Goal: Check status: Check status

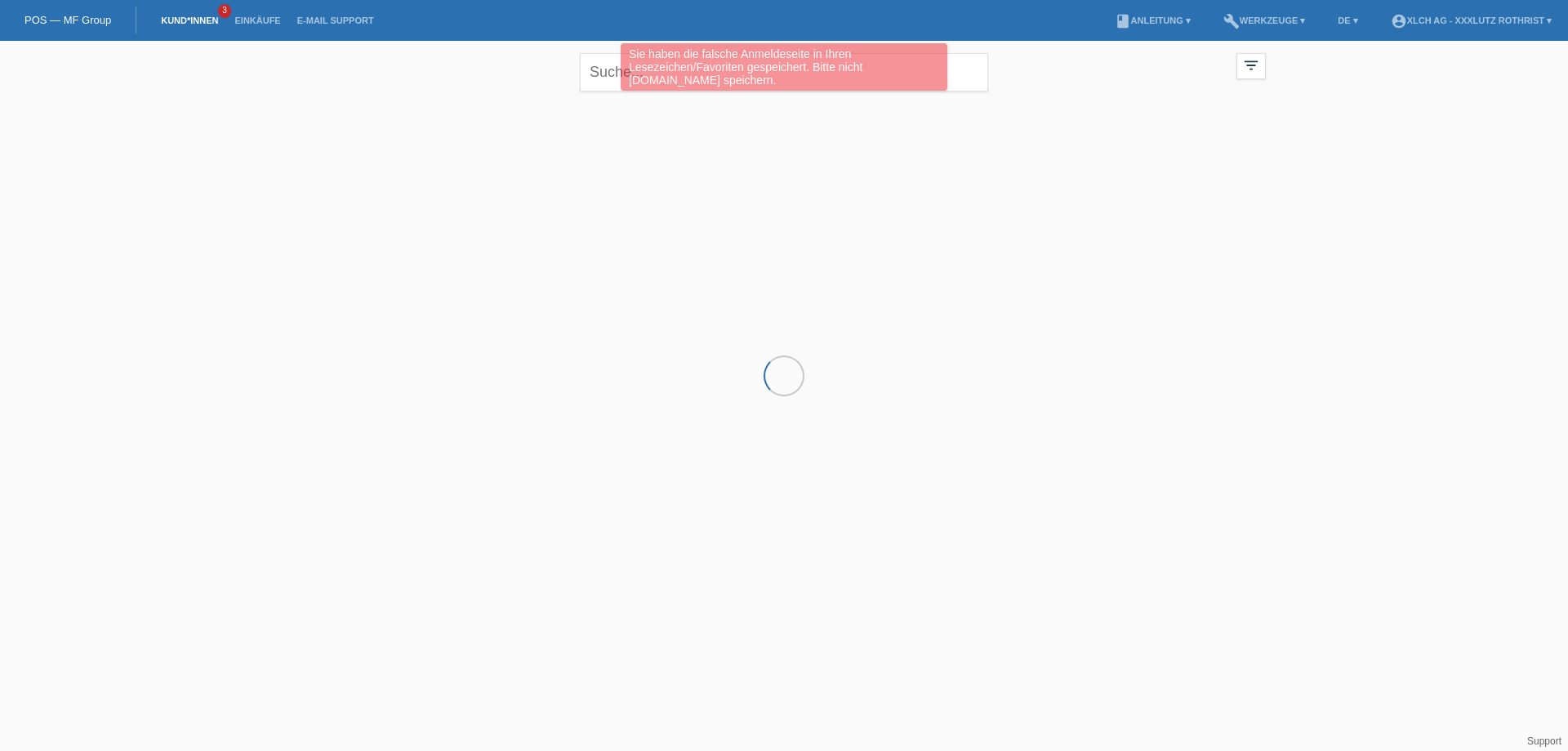
click at [609, 70] on div "Sie haben die falsche Anmeldeseite in Ihren Lesezeichen/Favoriten gespeichert. …" at bounding box center [783, 69] width 941 height 52
click at [613, 68] on div "Sie haben die falsche Anmeldeseite in Ihren Lesezeichen/Favoriten gespeichert. …" at bounding box center [783, 69] width 941 height 52
click at [611, 68] on div "Sie haben die falsche Anmeldeseite in Ihren Lesezeichen/Favoriten gespeichert. …" at bounding box center [783, 69] width 941 height 52
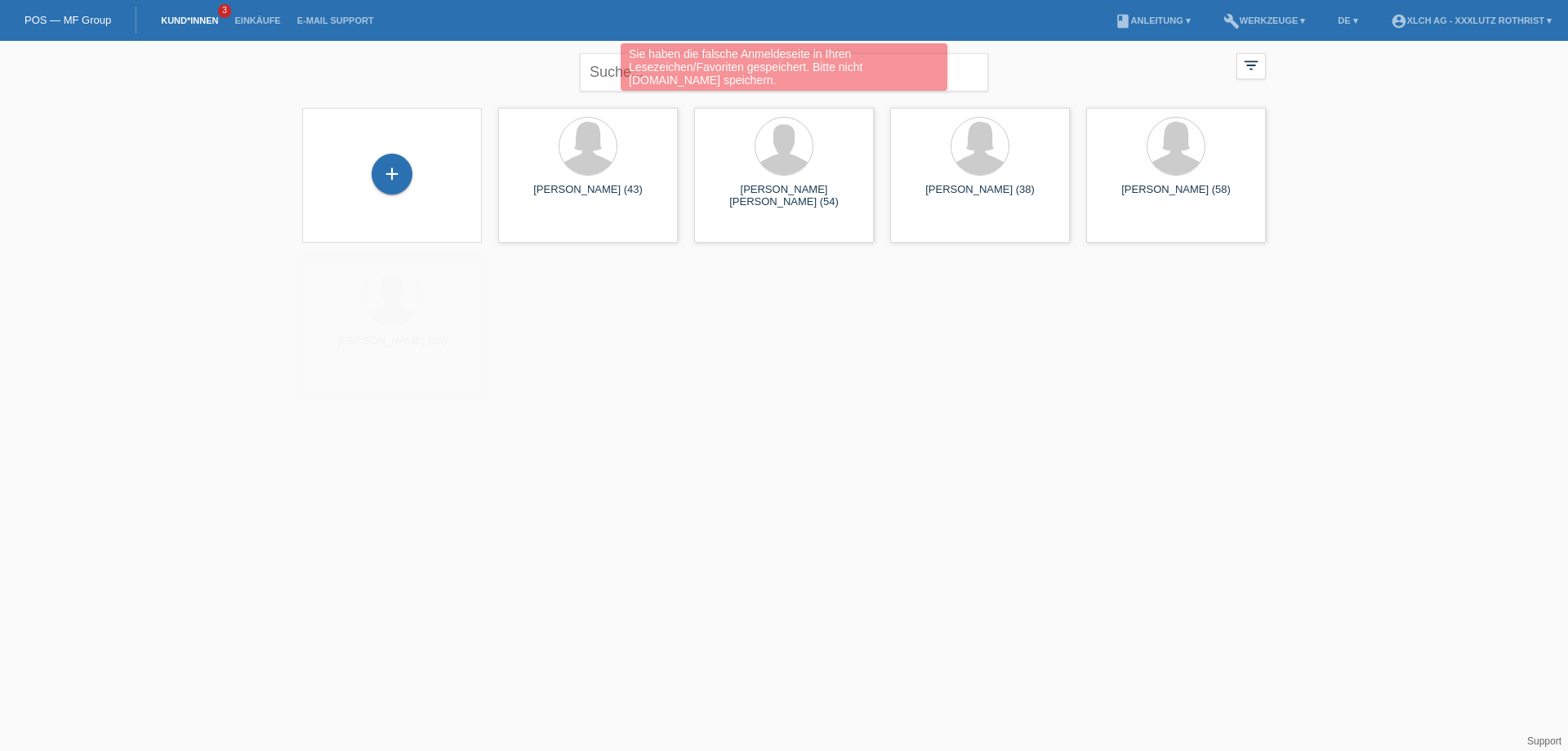
click at [610, 71] on div "Sie haben die falsche Anmeldeseite in Ihren Lesezeichen/Favoriten gespeichert. …" at bounding box center [783, 69] width 941 height 52
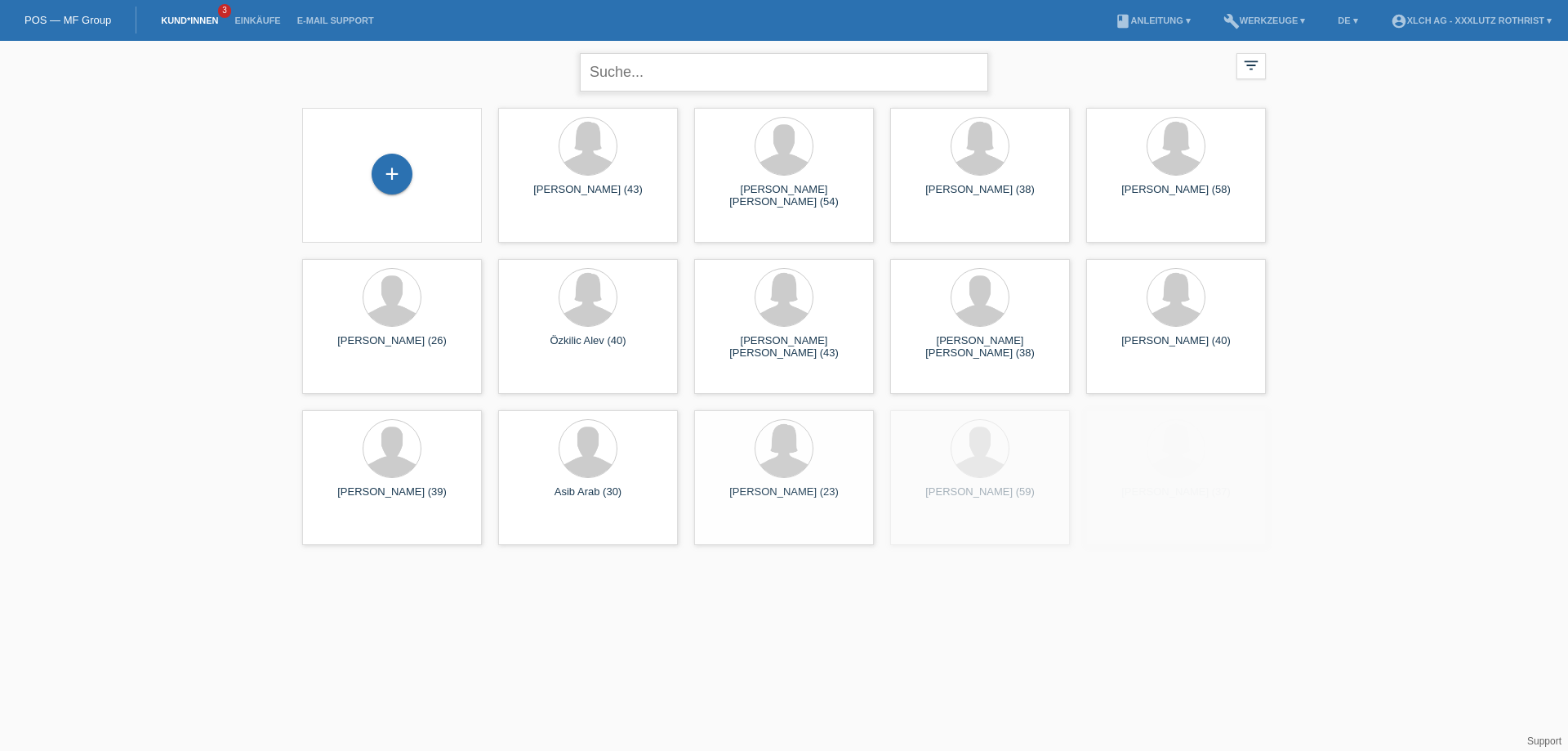
drag, startPoint x: 642, startPoint y: 71, endPoint x: 635, endPoint y: 82, distance: 13.0
click at [642, 71] on input "text" at bounding box center [784, 73] width 409 height 38
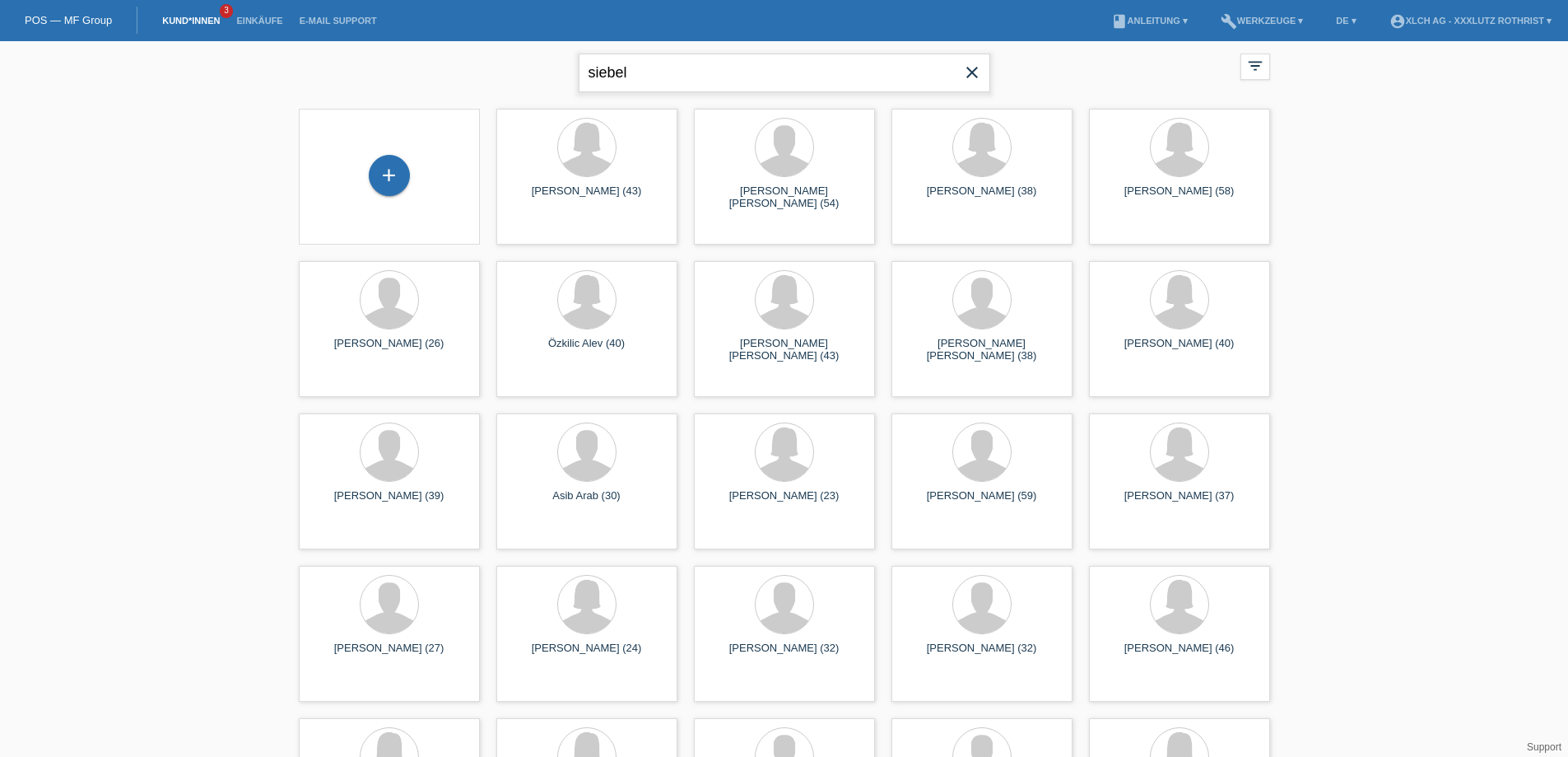
type input "siebel"
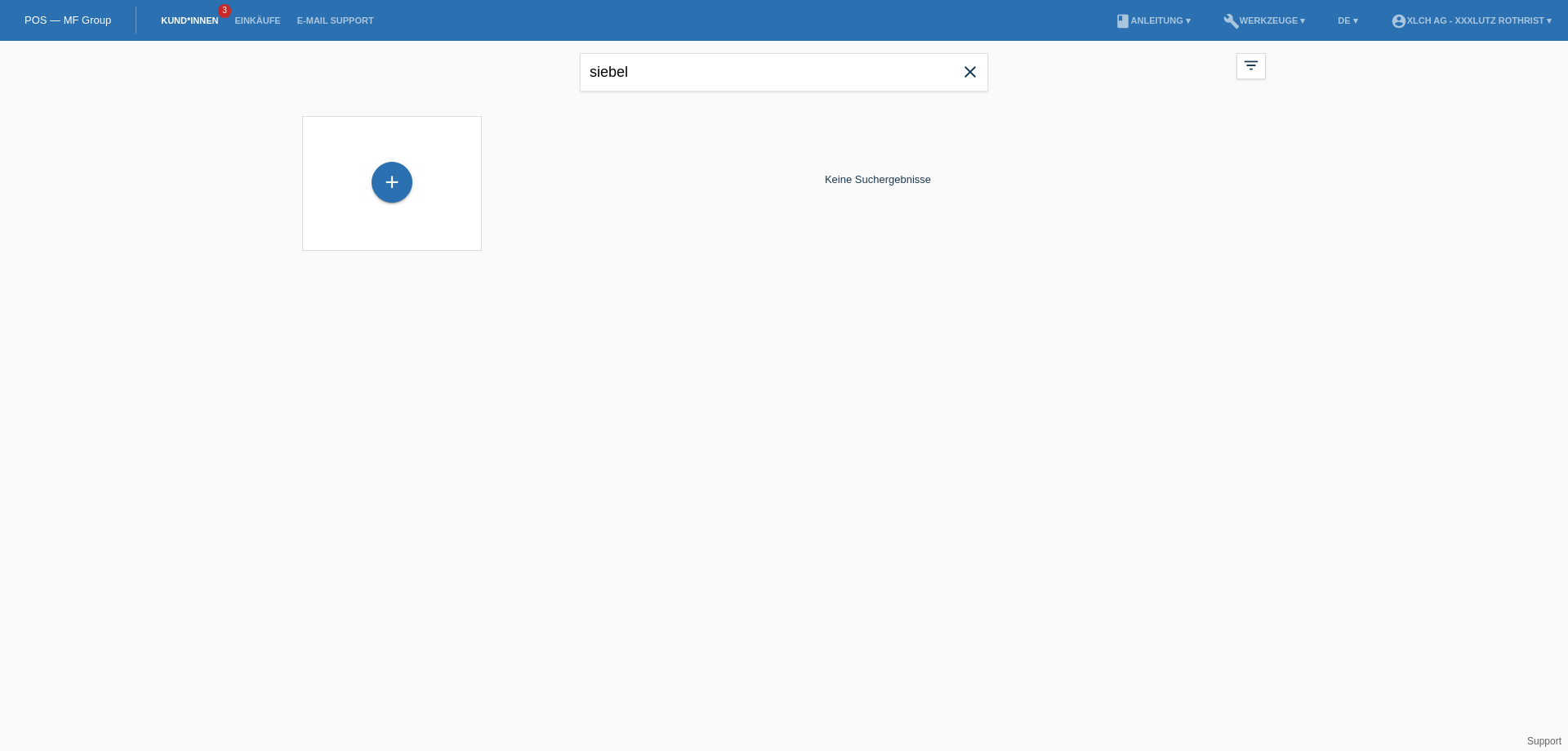
click at [973, 68] on icon "close" at bounding box center [970, 72] width 20 height 20
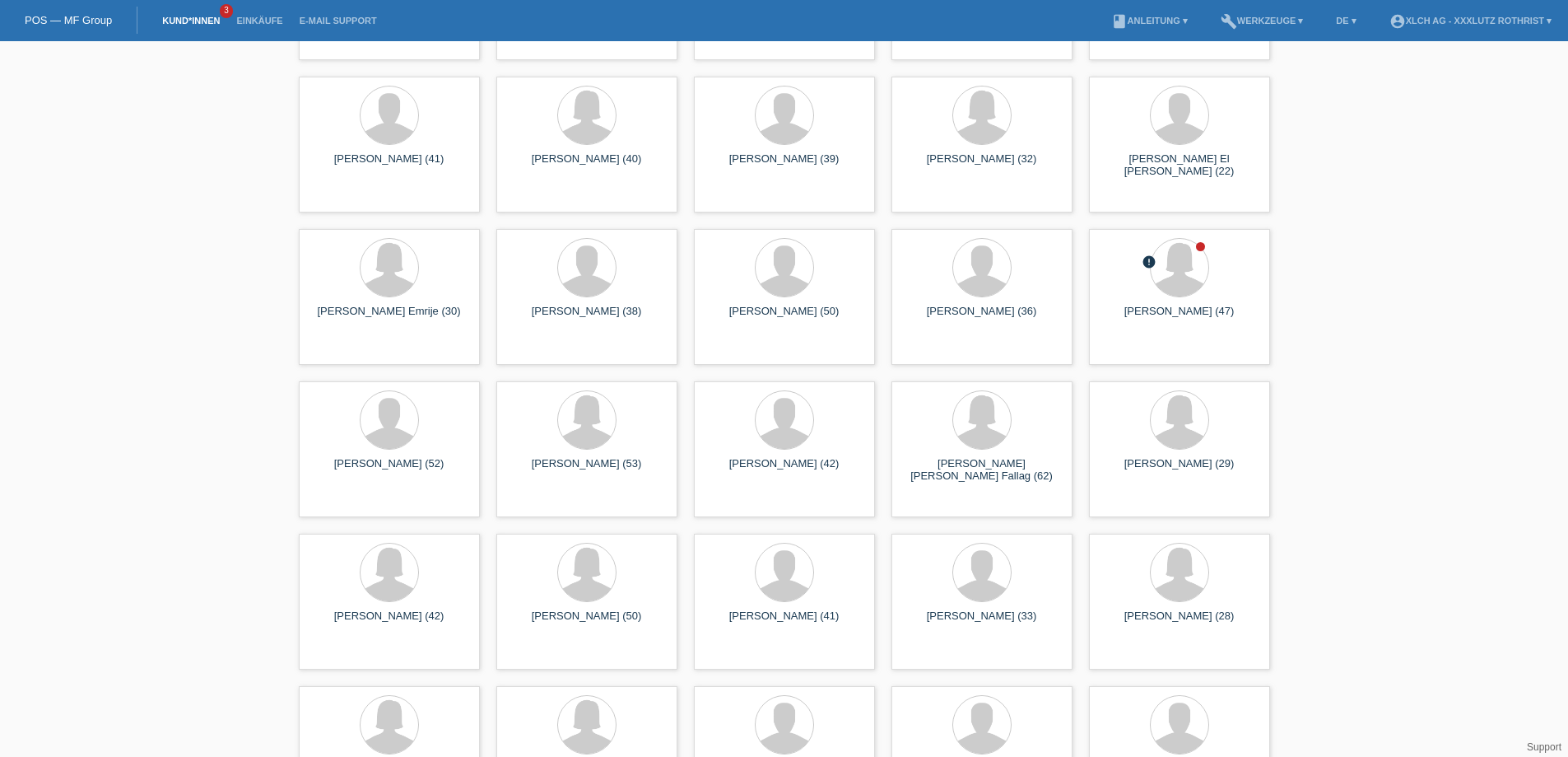
scroll to position [2109, 0]
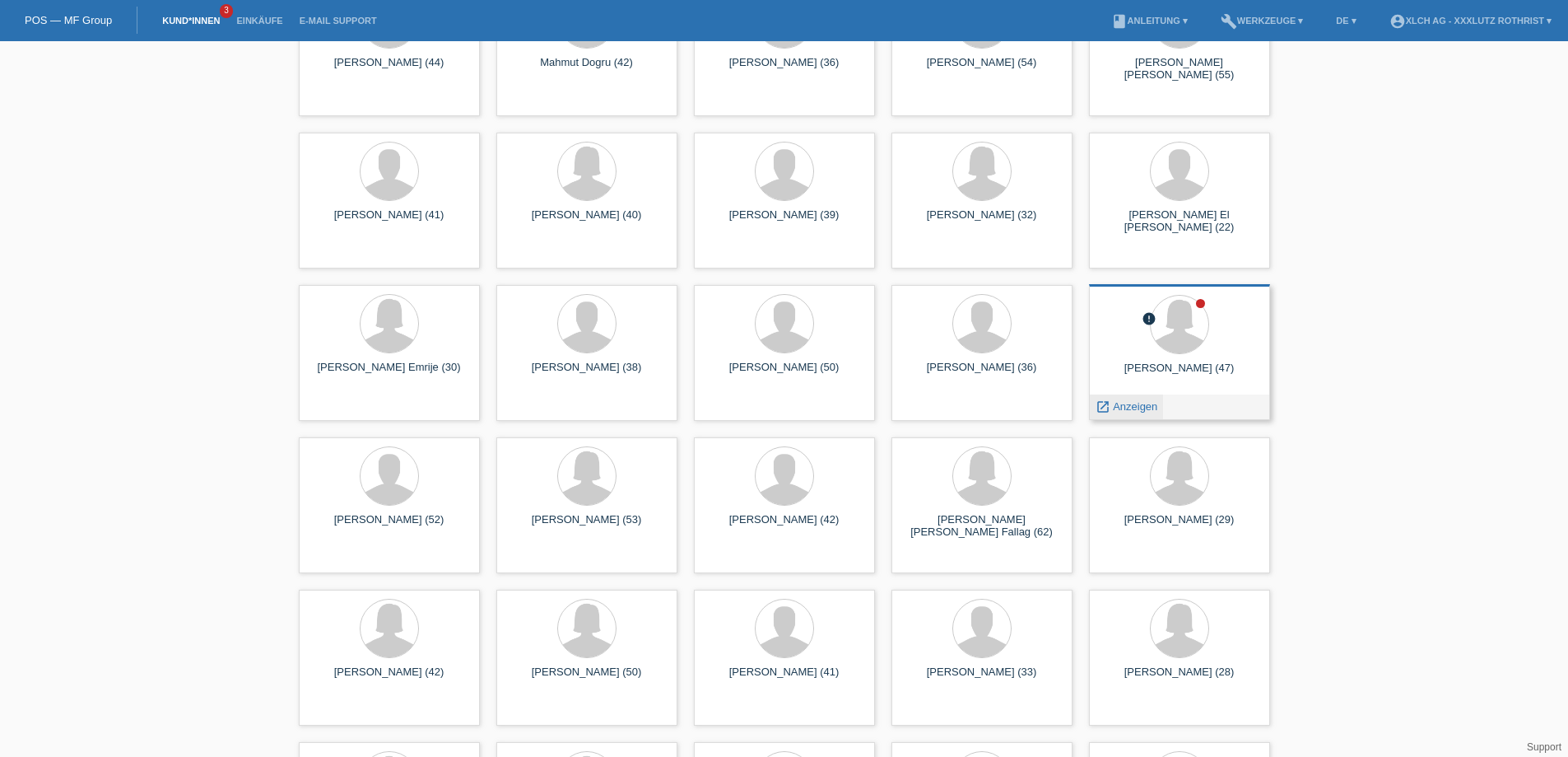
click at [1116, 409] on span "Anzeigen" at bounding box center [1135, 406] width 44 height 13
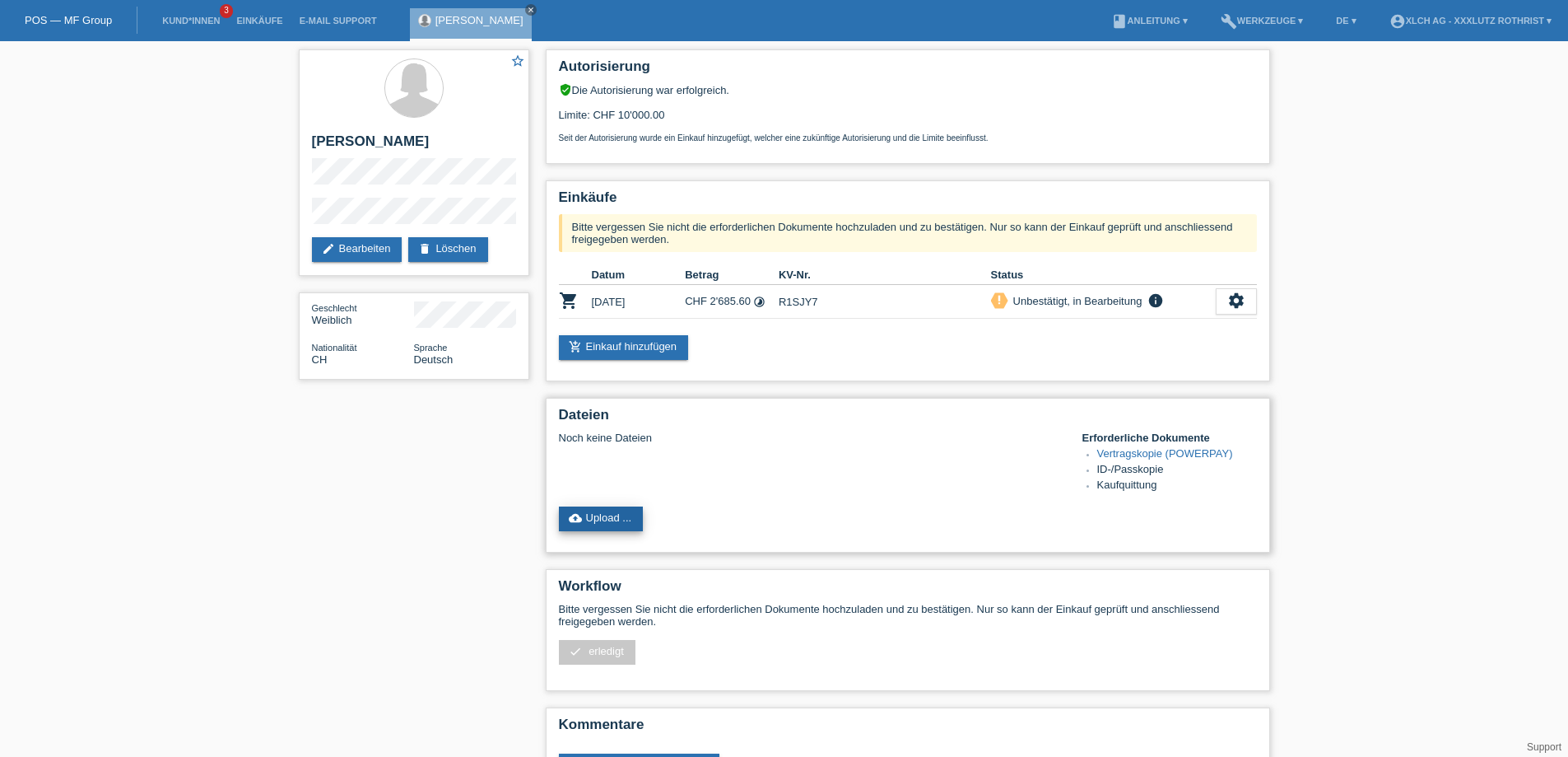
click at [585, 530] on link "cloud_upload Upload ..." at bounding box center [602, 519] width 85 height 25
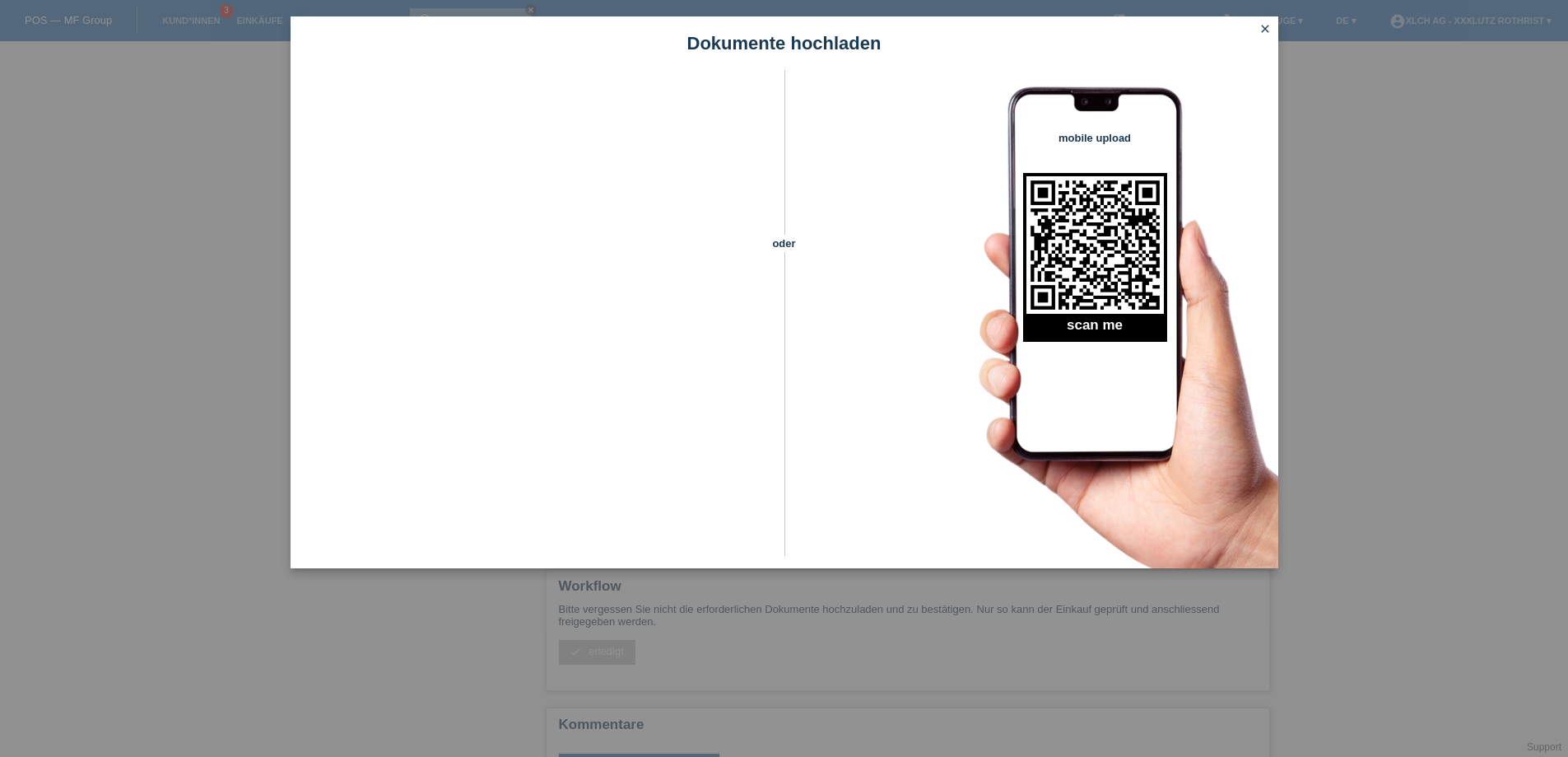
click at [1265, 32] on icon "close" at bounding box center [1266, 29] width 13 height 13
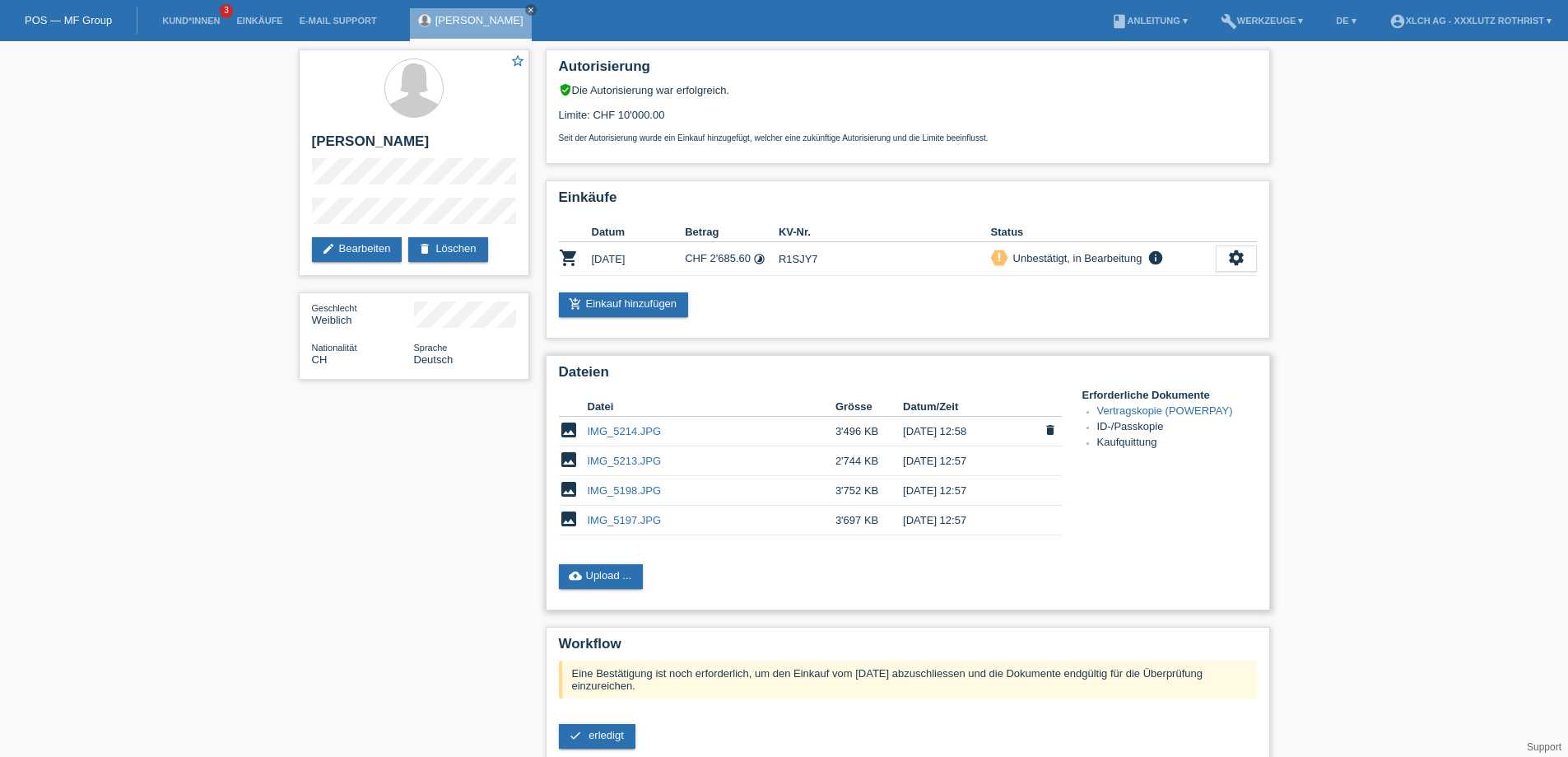
click at [630, 433] on link "IMG_5214.JPG" at bounding box center [625, 431] width 74 height 13
click at [623, 463] on link "IMG_5213.JPG" at bounding box center [625, 460] width 74 height 13
click at [620, 526] on link "IMG_5197.JPG" at bounding box center [625, 520] width 74 height 13
click at [597, 740] on link "check erledigt" at bounding box center [598, 737] width 77 height 25
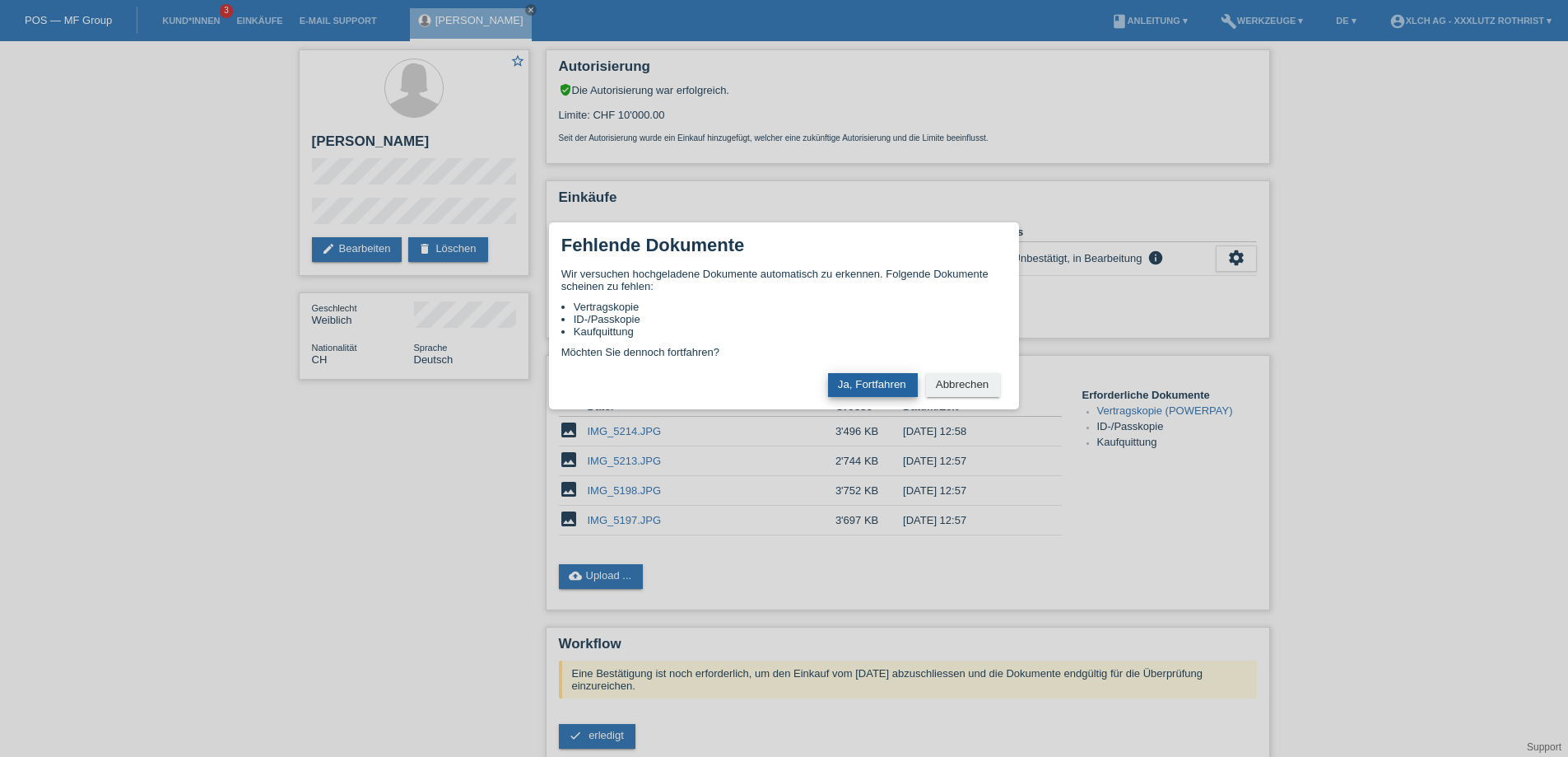
click at [868, 389] on button "Ja, Fortfahren" at bounding box center [872, 384] width 90 height 24
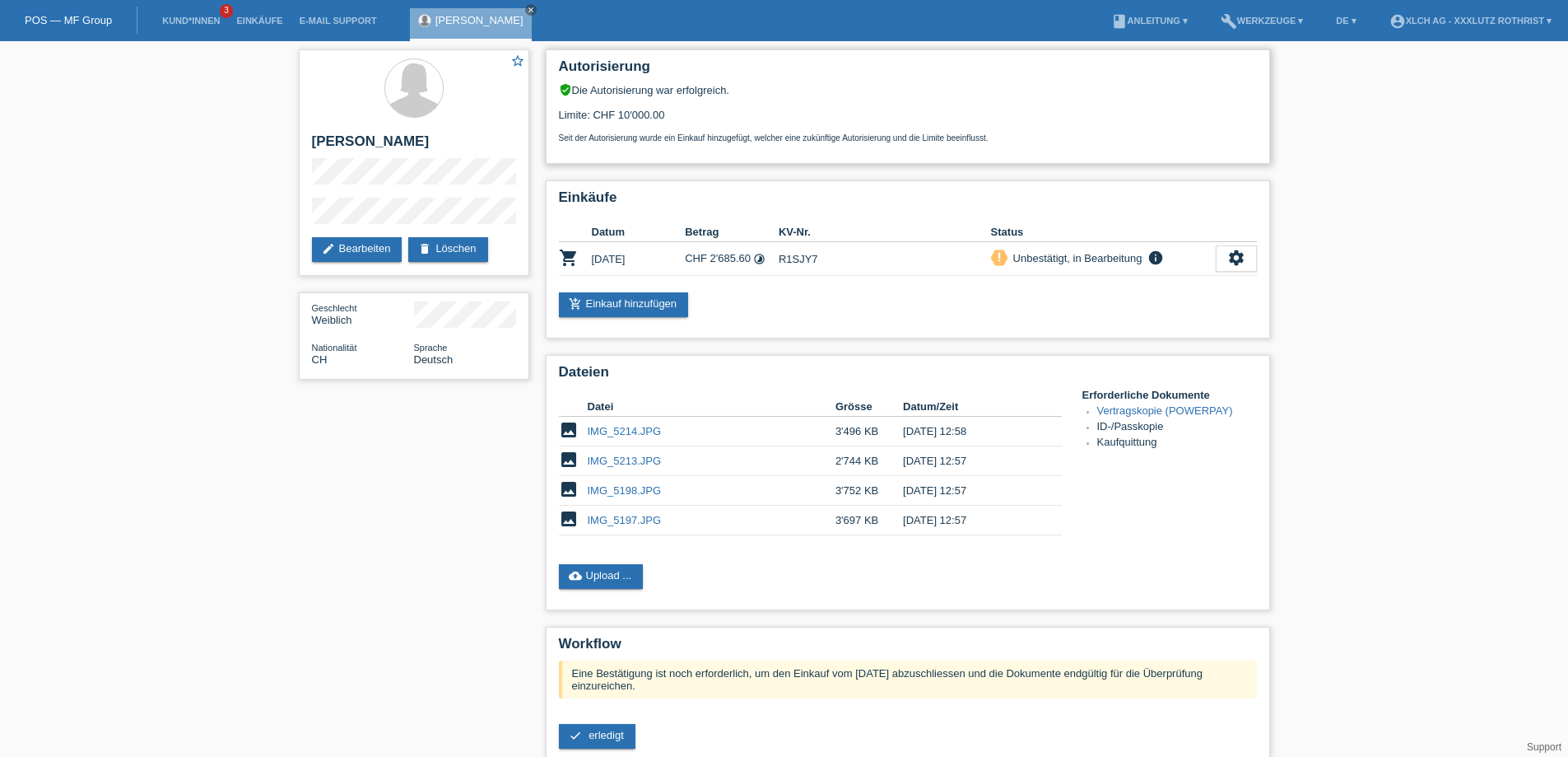
scroll to position [3, 0]
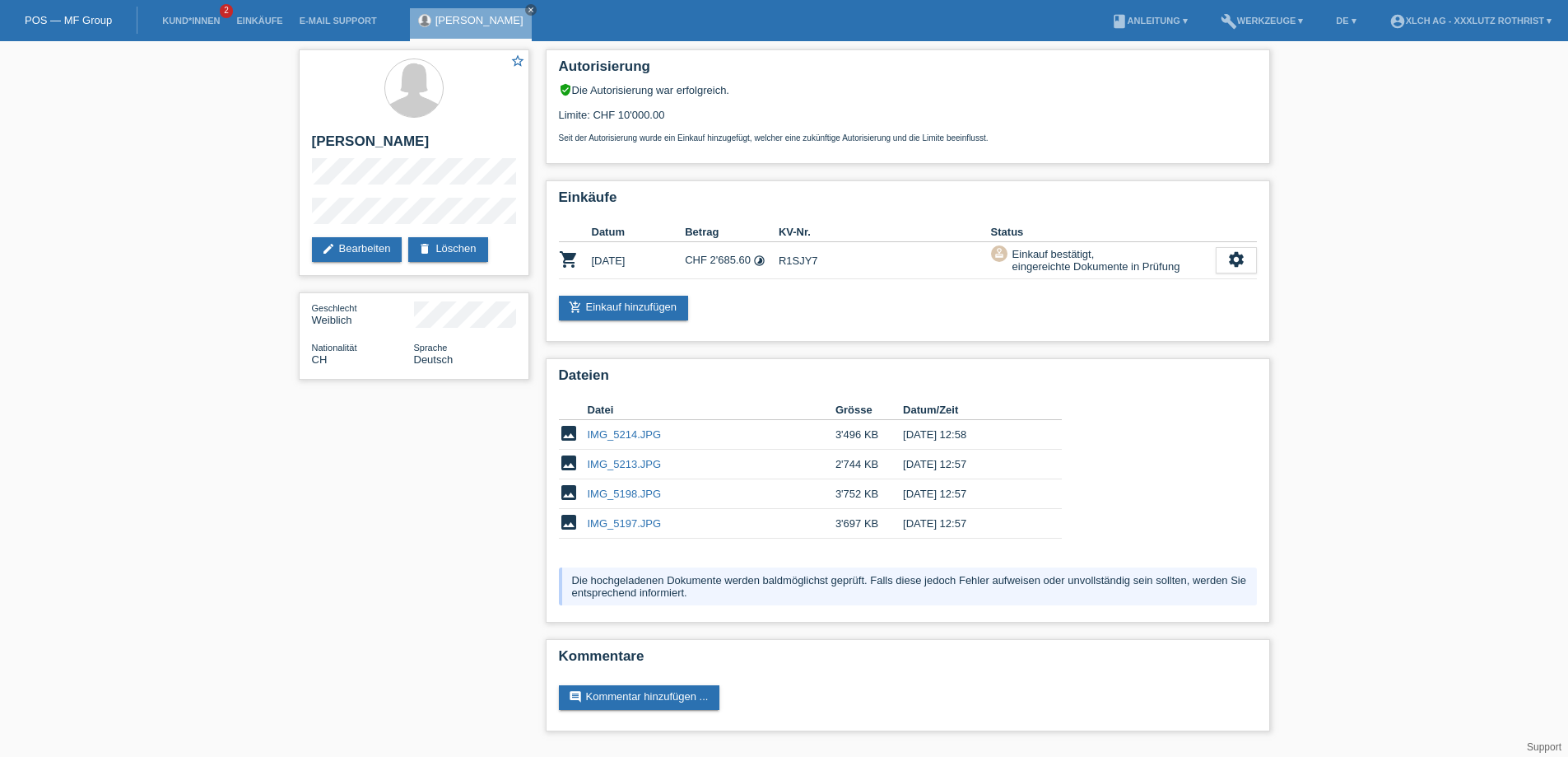
scroll to position [3, 0]
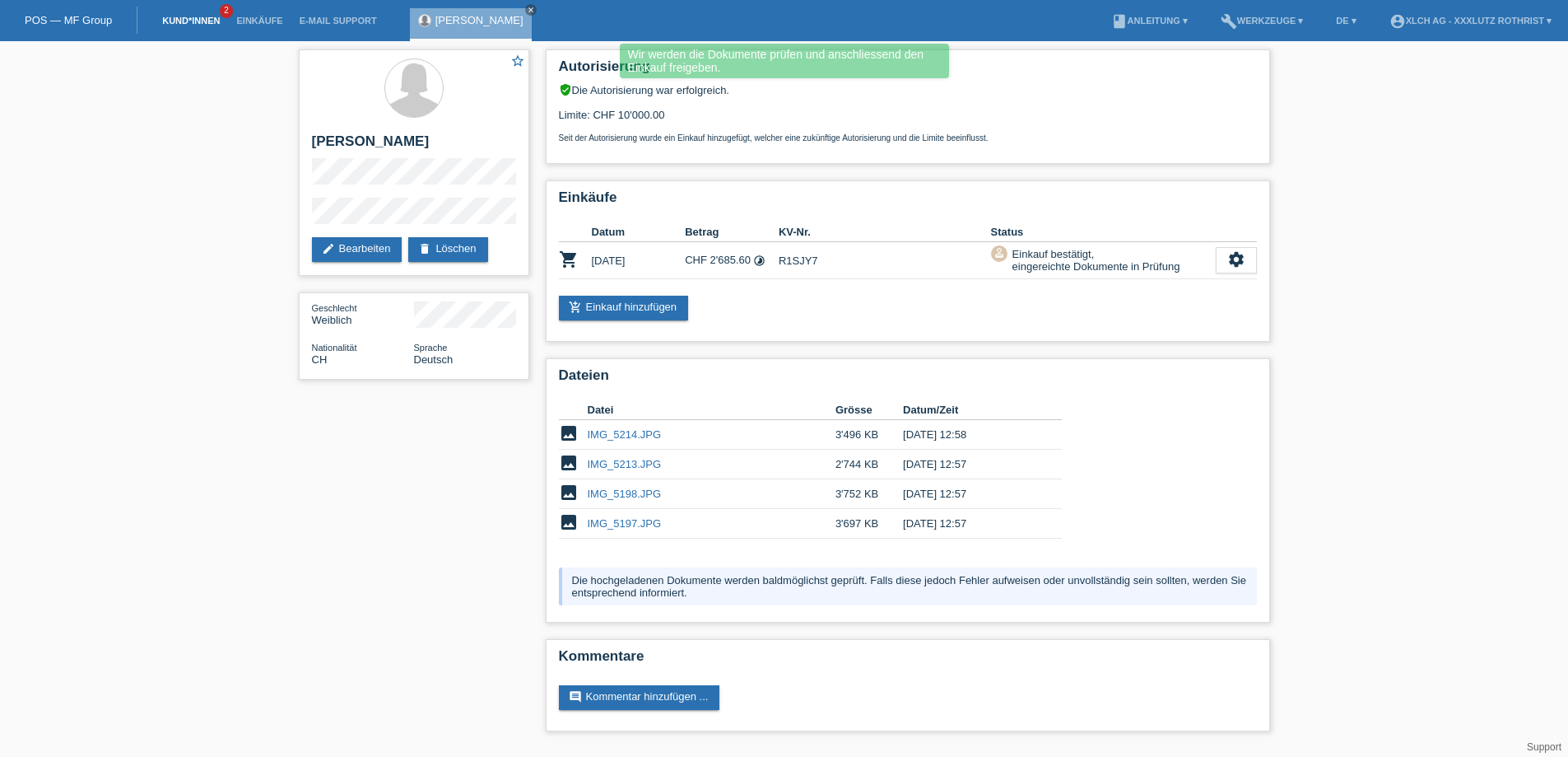
click at [180, 21] on link "Kund*innen" at bounding box center [191, 20] width 74 height 10
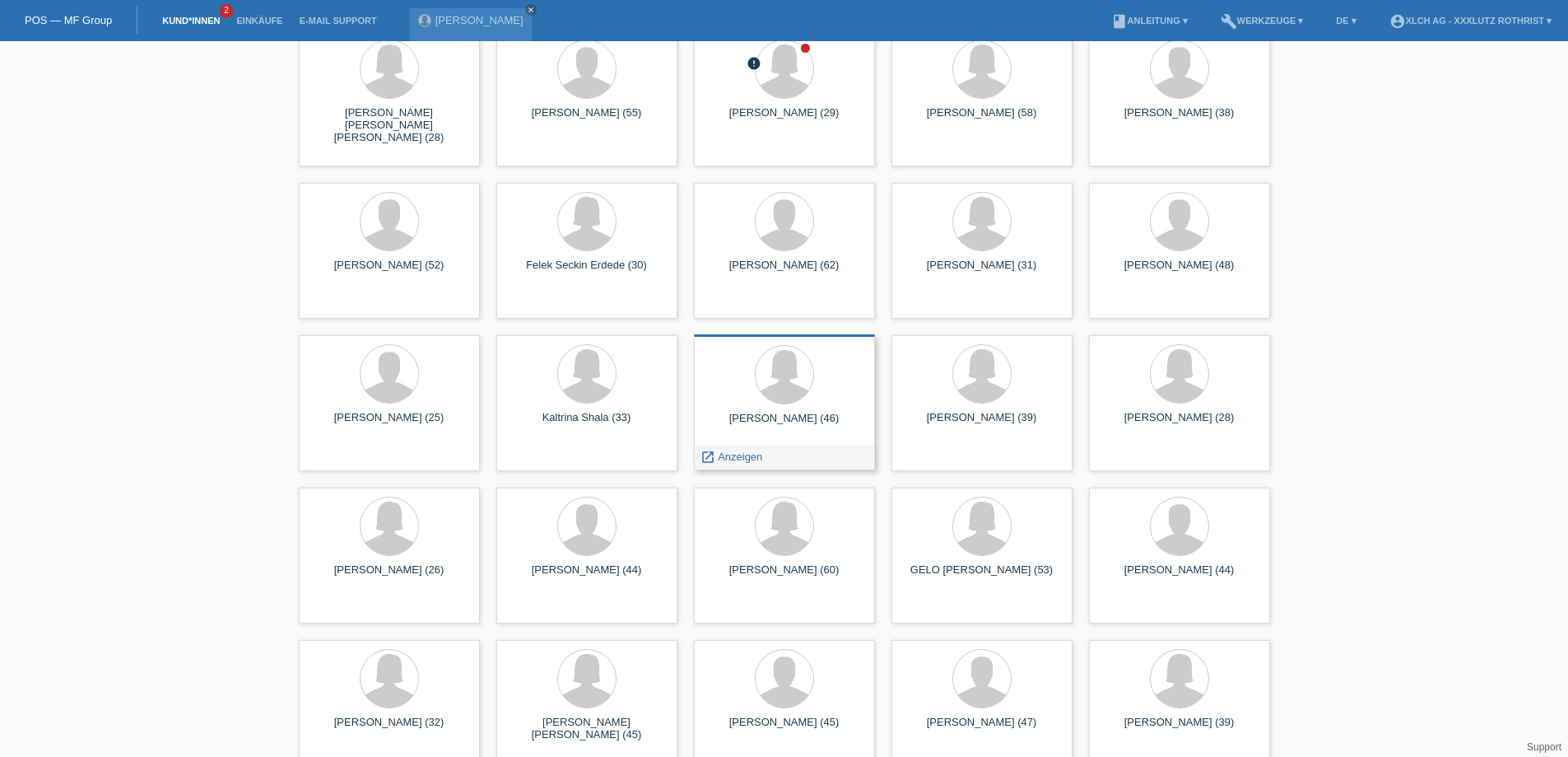
scroll to position [7825, 0]
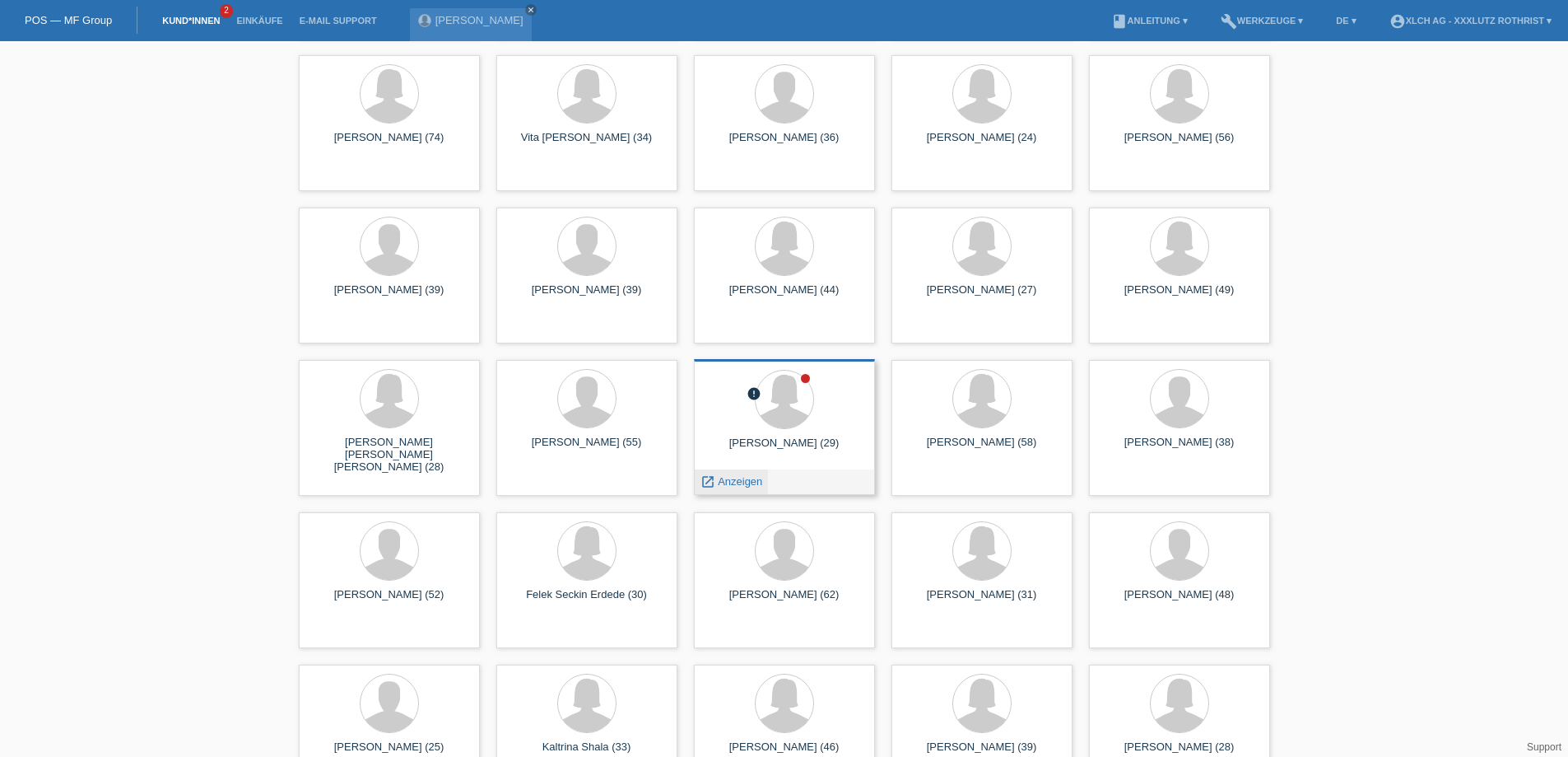
click at [742, 482] on span "Anzeigen" at bounding box center [740, 481] width 44 height 13
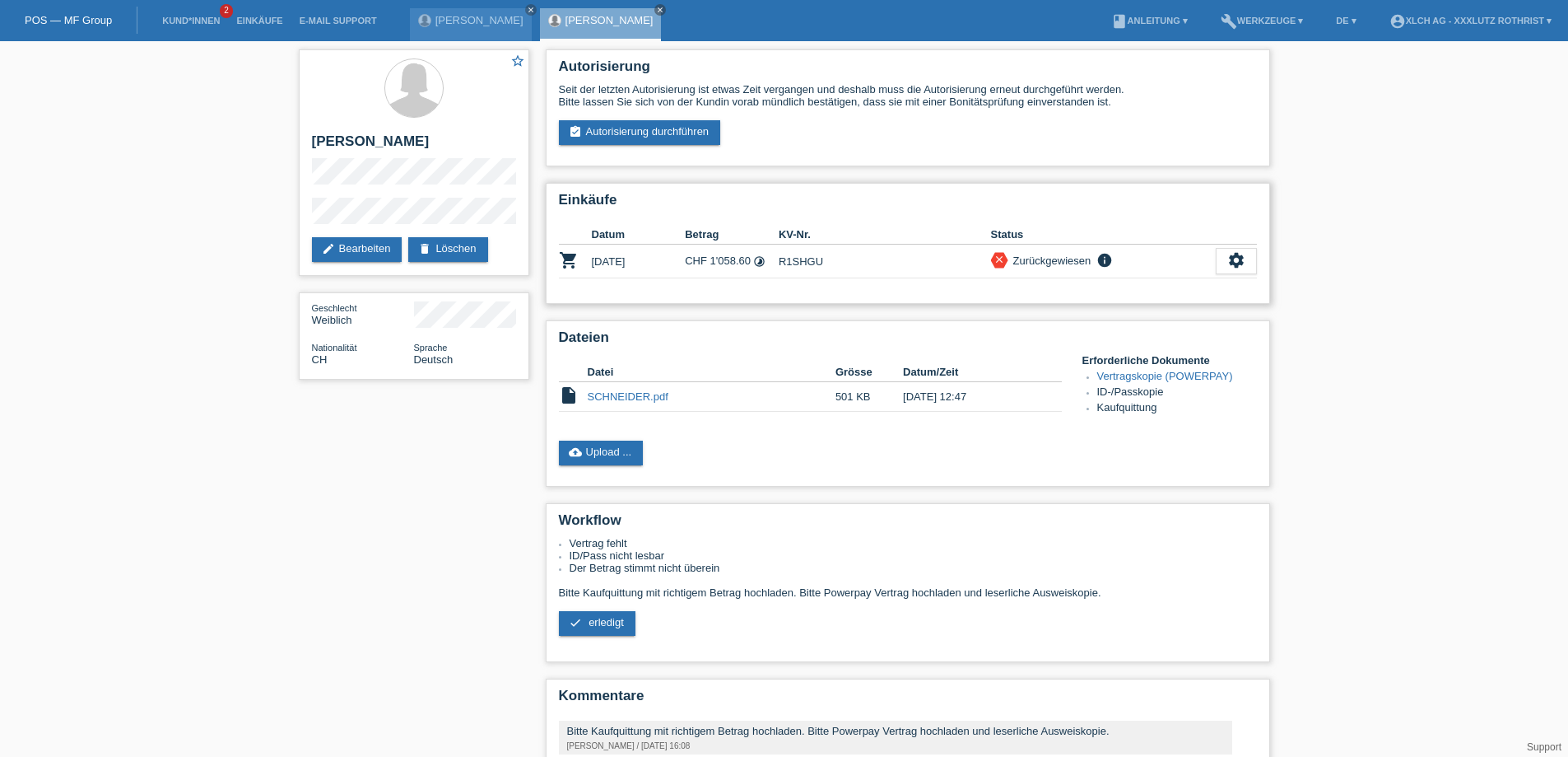
click at [807, 265] on td "R1SHGU" at bounding box center [885, 261] width 213 height 34
click at [805, 265] on td "R1SHGU" at bounding box center [885, 261] width 213 height 34
copy td "R1SHGU"
drag, startPoint x: 1437, startPoint y: 438, endPoint x: 1417, endPoint y: 431, distance: 21.2
click at [1436, 437] on div "star_border [PERSON_NAME] edit Bearbeiten delete Löschen Geschlecht Weiblich Na…" at bounding box center [784, 441] width 1568 height 800
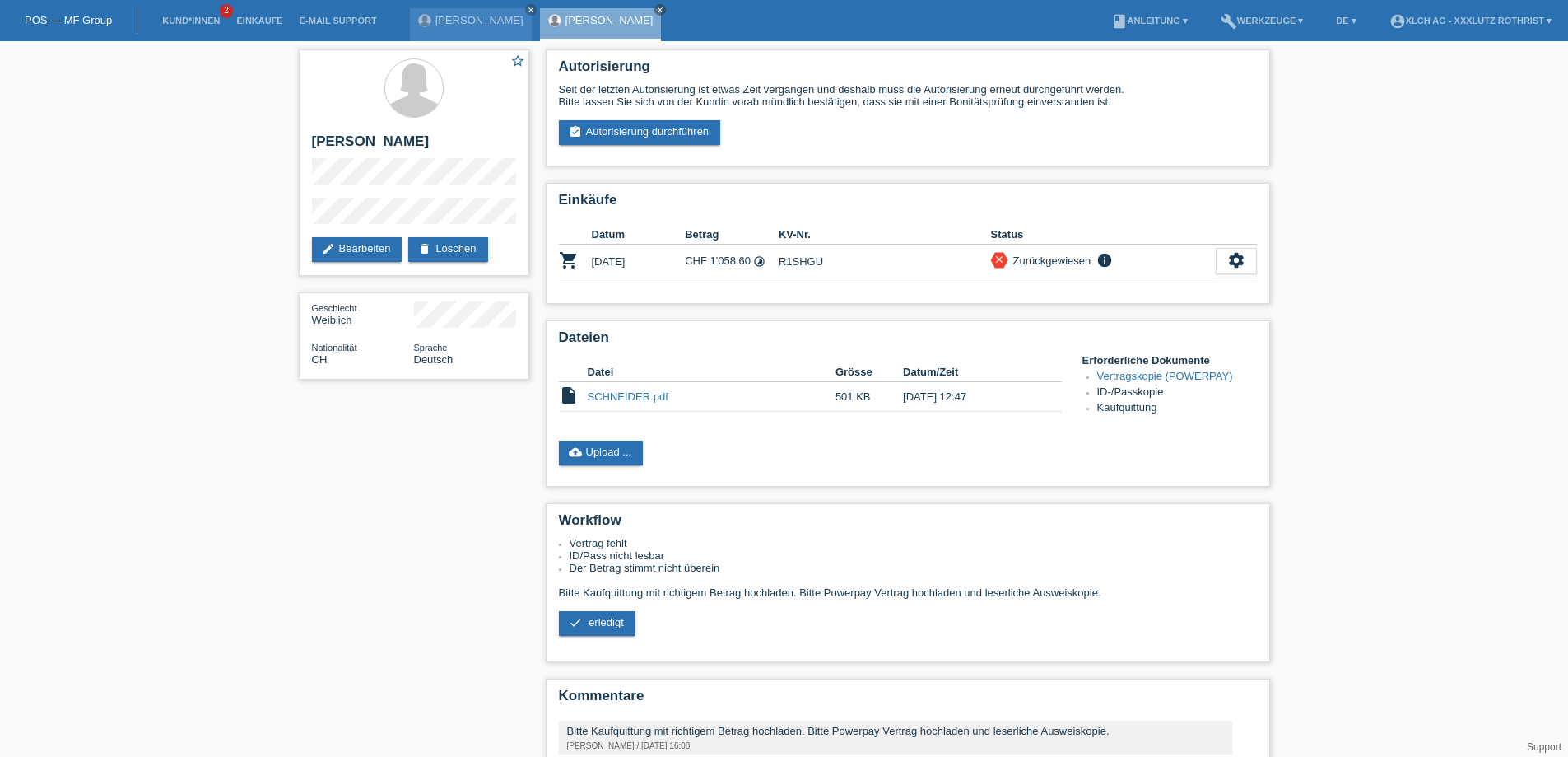
click at [1452, 192] on div "star_border Celina Schneider edit Bearbeiten delete Löschen Geschlecht Weiblich…" at bounding box center [784, 441] width 1568 height 800
click at [1330, 227] on div "star_border Celina Schneider edit Bearbeiten delete Löschen Geschlecht Weiblich…" at bounding box center [784, 441] width 1568 height 800
click at [1347, 248] on div "star_border Celina Schneider edit Bearbeiten delete Löschen Geschlecht Weiblich…" at bounding box center [784, 441] width 1568 height 800
